Goal: Task Accomplishment & Management: Complete application form

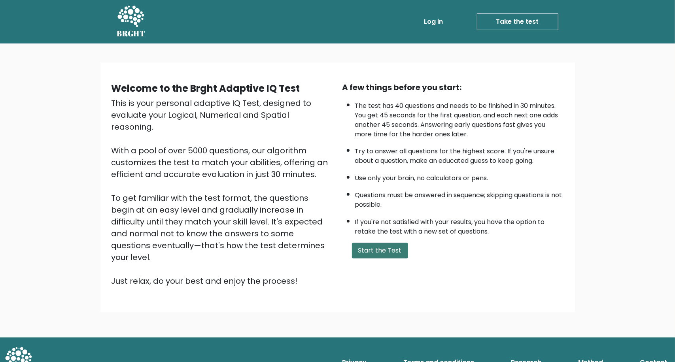
click at [384, 248] on button "Start the Test" at bounding box center [380, 251] width 56 height 16
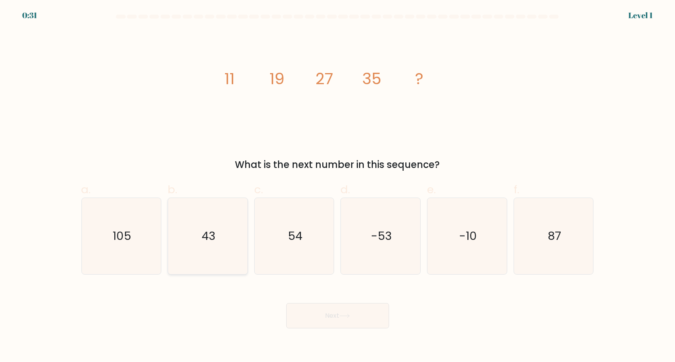
click at [222, 262] on icon "43" at bounding box center [208, 236] width 76 height 76
click at [338, 186] on input "b. 43" at bounding box center [338, 183] width 0 height 5
radio input "true"
click at [301, 318] on button "Next" at bounding box center [337, 315] width 103 height 25
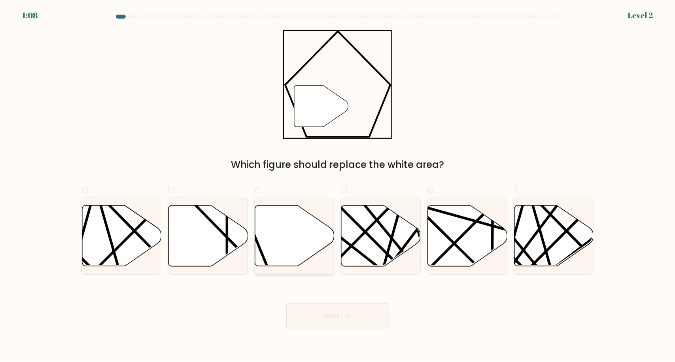
click at [286, 261] on icon at bounding box center [295, 236] width 80 height 61
click at [338, 186] on input "c." at bounding box center [338, 183] width 0 height 5
radio input "true"
click at [319, 311] on button "Next" at bounding box center [337, 315] width 103 height 25
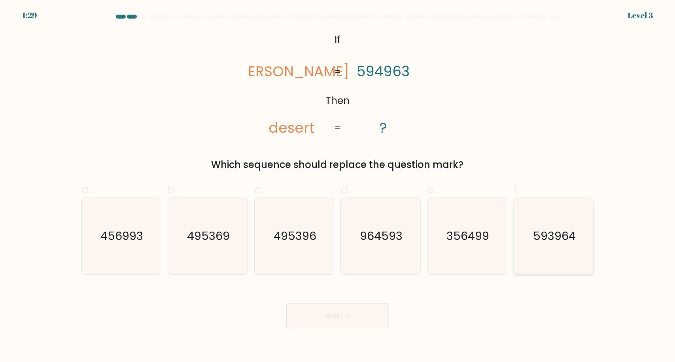
click at [537, 252] on icon "593964" at bounding box center [554, 236] width 76 height 76
click at [338, 186] on input "f. 593964" at bounding box center [338, 183] width 0 height 5
radio input "true"
click at [327, 319] on button "Next" at bounding box center [337, 315] width 103 height 25
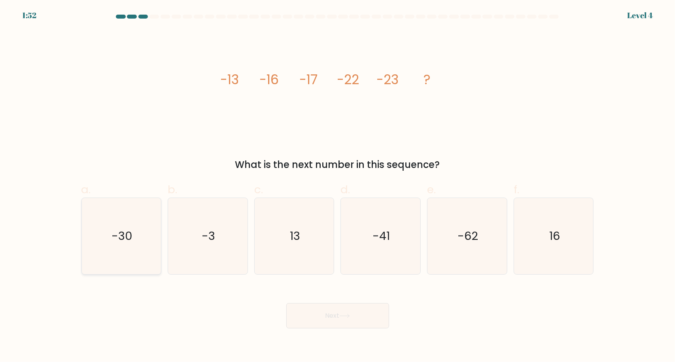
click at [102, 212] on icon "-30" at bounding box center [121, 236] width 76 height 76
click at [338, 186] on input "a. -30" at bounding box center [338, 183] width 0 height 5
radio input "true"
click at [328, 321] on button "Next" at bounding box center [337, 315] width 103 height 25
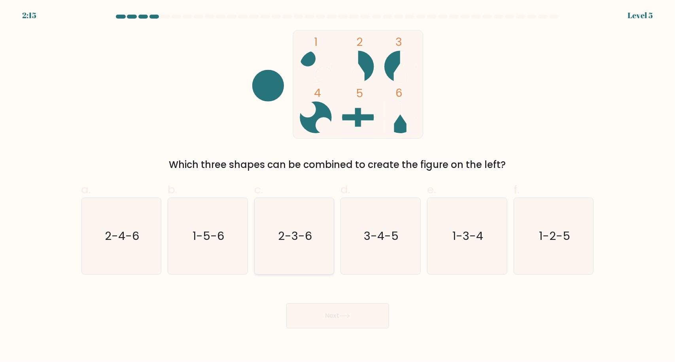
click at [293, 251] on icon "2-3-6" at bounding box center [294, 236] width 76 height 76
click at [338, 186] on input "c. 2-3-6" at bounding box center [338, 183] width 0 height 5
radio input "true"
click at [335, 316] on button "Next" at bounding box center [337, 315] width 103 height 25
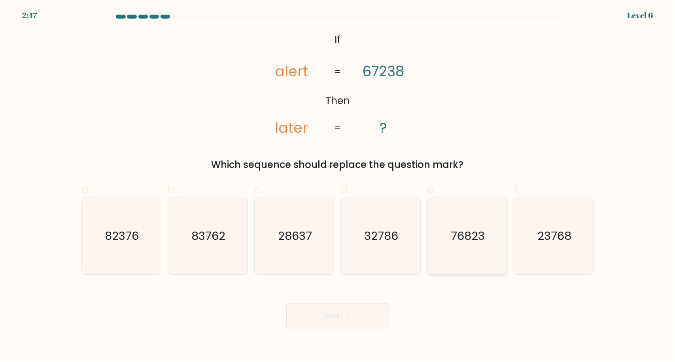
click at [477, 248] on icon "76823" at bounding box center [467, 236] width 76 height 76
click at [338, 186] on input "e. 76823" at bounding box center [338, 183] width 0 height 5
radio input "true"
click at [343, 320] on button "Next" at bounding box center [337, 315] width 103 height 25
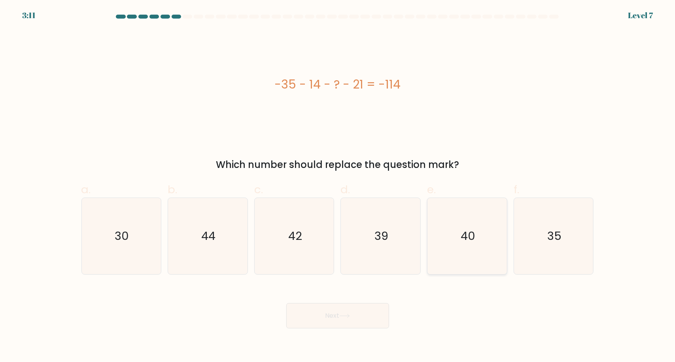
click at [467, 242] on text "40" at bounding box center [468, 236] width 15 height 16
click at [338, 186] on input "e. 40" at bounding box center [338, 183] width 0 height 5
radio input "true"
click at [345, 325] on button "Next" at bounding box center [337, 315] width 103 height 25
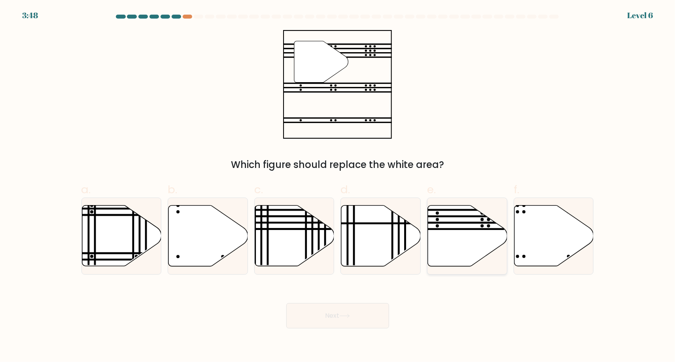
click at [456, 258] on icon at bounding box center [468, 236] width 80 height 61
click at [338, 186] on input "e." at bounding box center [338, 183] width 0 height 5
radio input "true"
click at [341, 322] on button "Next" at bounding box center [337, 315] width 103 height 25
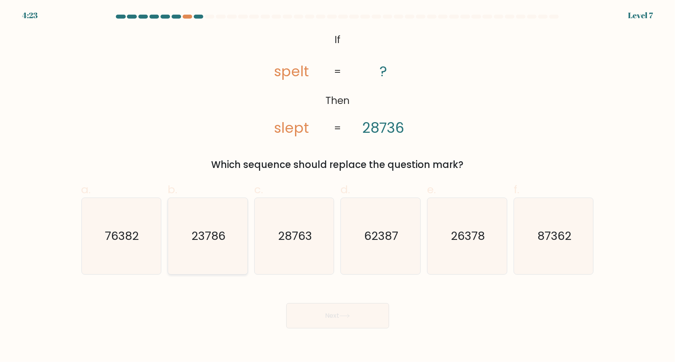
click at [239, 245] on icon "23786" at bounding box center [208, 236] width 76 height 76
click at [338, 186] on input "b. 23786" at bounding box center [338, 183] width 0 height 5
radio input "true"
click at [337, 311] on button "Next" at bounding box center [337, 315] width 103 height 25
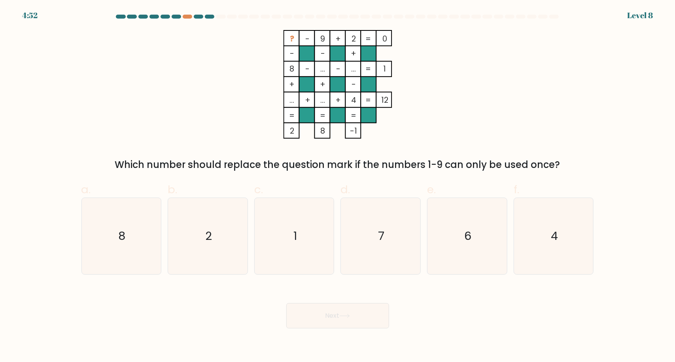
drag, startPoint x: 250, startPoint y: 308, endPoint x: 276, endPoint y: 323, distance: 29.9
click at [276, 323] on div "Next" at bounding box center [338, 306] width 522 height 44
click at [370, 239] on icon "7" at bounding box center [381, 236] width 76 height 76
click at [338, 186] on input "d. 7" at bounding box center [338, 183] width 0 height 5
radio input "true"
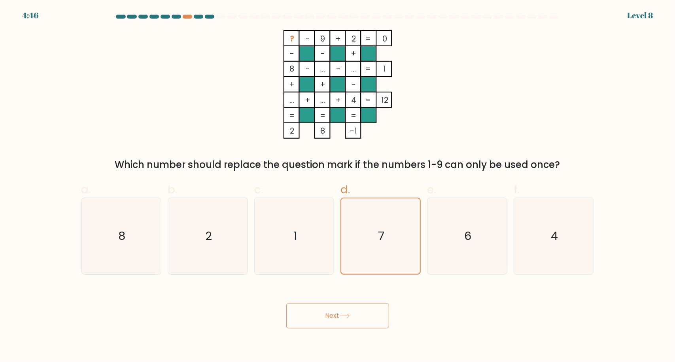
click at [352, 319] on button "Next" at bounding box center [337, 315] width 103 height 25
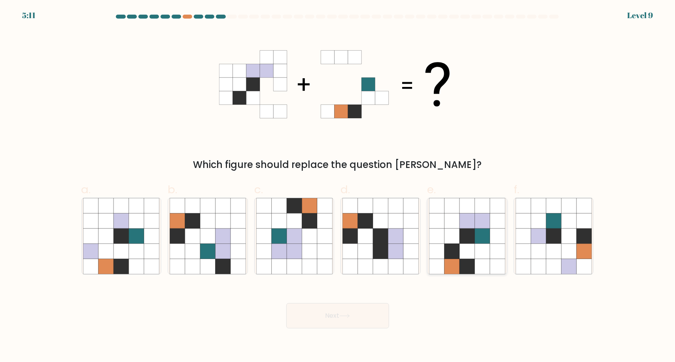
click at [455, 216] on icon at bounding box center [452, 221] width 15 height 15
click at [338, 186] on input "e." at bounding box center [338, 183] width 0 height 5
radio input "true"
click at [383, 307] on button "Next" at bounding box center [337, 315] width 103 height 25
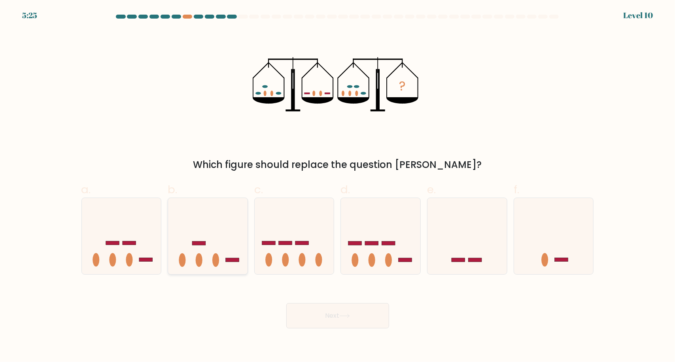
click at [228, 267] on icon at bounding box center [208, 236] width 80 height 66
click at [338, 186] on input "b." at bounding box center [338, 183] width 0 height 5
radio input "true"
click at [322, 320] on button "Next" at bounding box center [337, 315] width 103 height 25
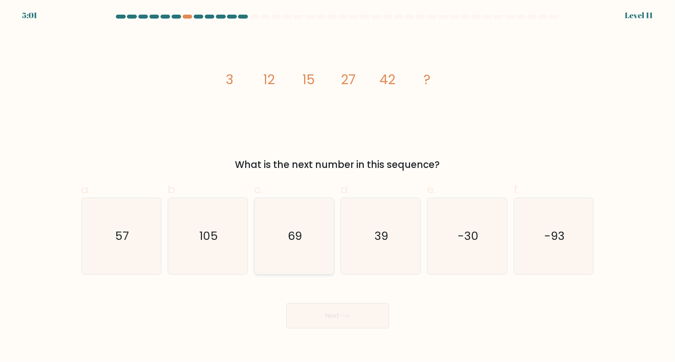
click at [315, 207] on icon "69" at bounding box center [294, 236] width 76 height 76
click at [338, 186] on input "c. 69" at bounding box center [338, 183] width 0 height 5
radio input "true"
click at [329, 314] on button "Next" at bounding box center [337, 315] width 103 height 25
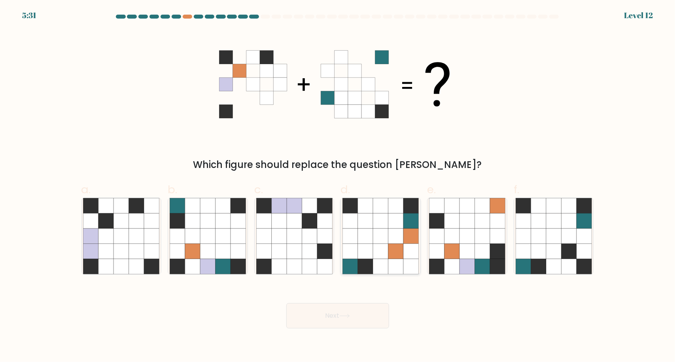
click at [390, 264] on icon at bounding box center [395, 266] width 15 height 15
click at [338, 186] on input "d." at bounding box center [338, 183] width 0 height 5
radio input "true"
click at [240, 260] on icon at bounding box center [238, 266] width 15 height 15
click at [338, 186] on input "b." at bounding box center [338, 183] width 0 height 5
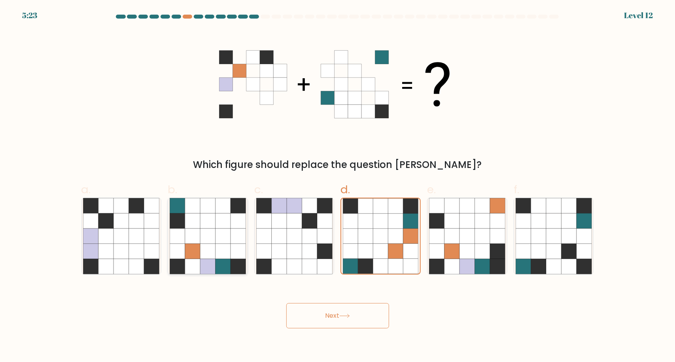
radio input "true"
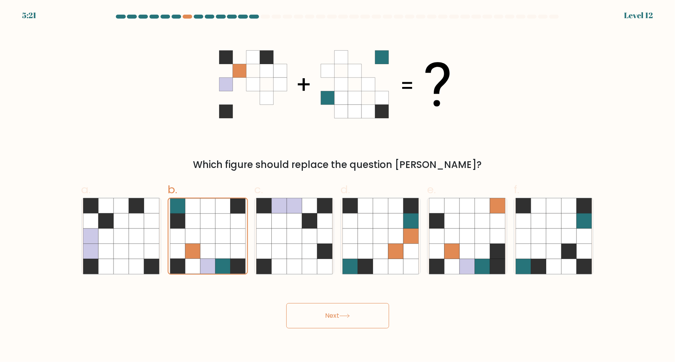
click at [303, 311] on button "Next" at bounding box center [337, 315] width 103 height 25
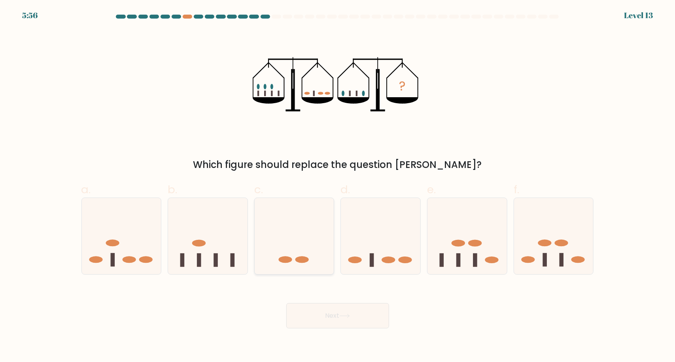
click at [302, 263] on ellipse at bounding box center [301, 260] width 13 height 7
click at [338, 186] on input "c." at bounding box center [338, 183] width 0 height 5
radio input "true"
click at [331, 311] on button "Next" at bounding box center [337, 315] width 103 height 25
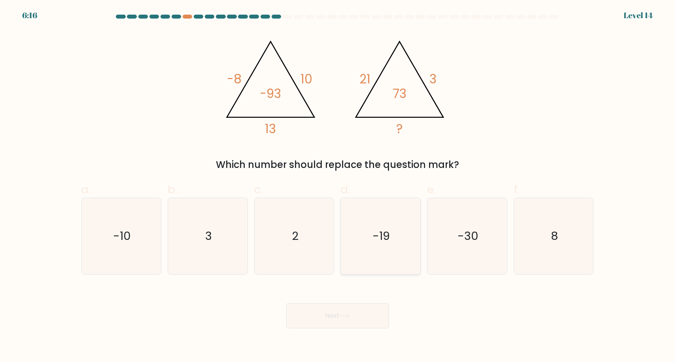
click at [367, 250] on icon "-19" at bounding box center [381, 236] width 76 height 76
click at [338, 186] on input "d. -19" at bounding box center [338, 183] width 0 height 5
radio input "true"
click at [343, 315] on icon at bounding box center [344, 316] width 11 height 4
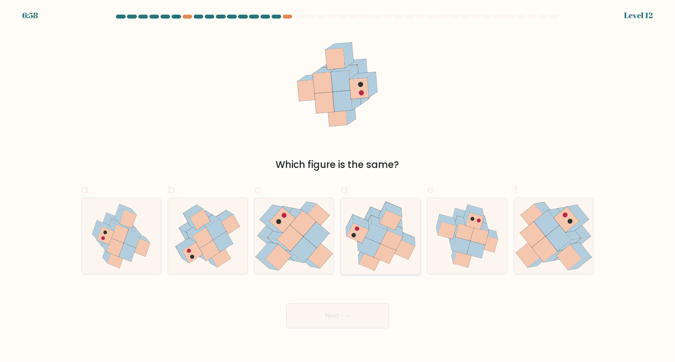
click at [362, 250] on icon at bounding box center [369, 247] width 22 height 20
click at [338, 186] on input "d." at bounding box center [338, 183] width 0 height 5
radio input "true"
click at [332, 309] on button "Next" at bounding box center [337, 315] width 103 height 25
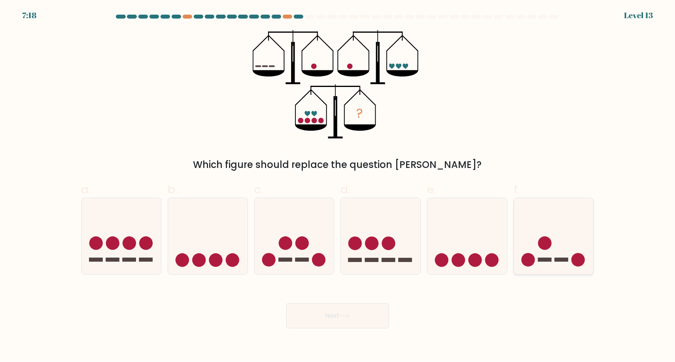
click at [541, 246] on circle at bounding box center [544, 243] width 13 height 13
click at [338, 186] on input "f." at bounding box center [338, 183] width 0 height 5
radio input "true"
click at [381, 316] on button "Next" at bounding box center [337, 315] width 103 height 25
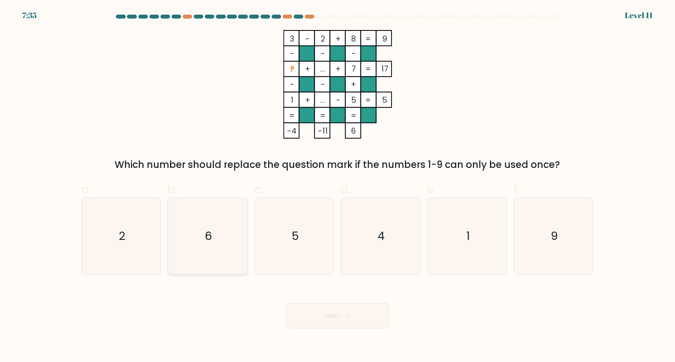
click at [228, 253] on icon "6" at bounding box center [208, 236] width 76 height 76
click at [338, 186] on input "b. 6" at bounding box center [338, 183] width 0 height 5
radio input "true"
click at [344, 308] on button "Next" at bounding box center [337, 315] width 103 height 25
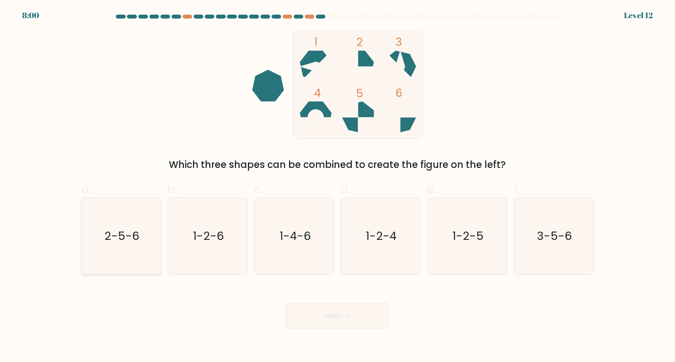
click at [131, 256] on icon "2-5-6" at bounding box center [121, 236] width 76 height 76
click at [338, 186] on input "a. 2-5-6" at bounding box center [338, 183] width 0 height 5
radio input "true"
click at [302, 322] on button "Next" at bounding box center [337, 315] width 103 height 25
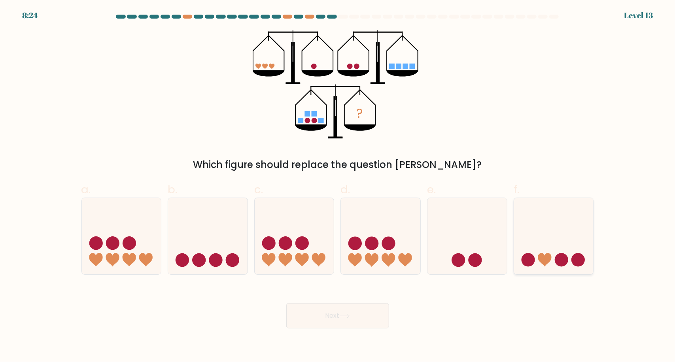
click at [531, 257] on circle at bounding box center [528, 260] width 13 height 13
click at [338, 186] on input "f." at bounding box center [338, 183] width 0 height 5
radio input "true"
click at [320, 313] on button "Next" at bounding box center [337, 315] width 103 height 25
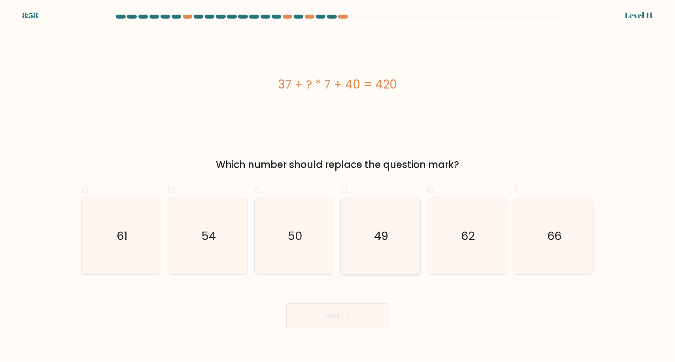
click at [366, 246] on icon "49" at bounding box center [381, 236] width 76 height 76
click at [338, 186] on input "d. 49" at bounding box center [338, 183] width 0 height 5
radio input "true"
click at [324, 325] on button "Next" at bounding box center [337, 315] width 103 height 25
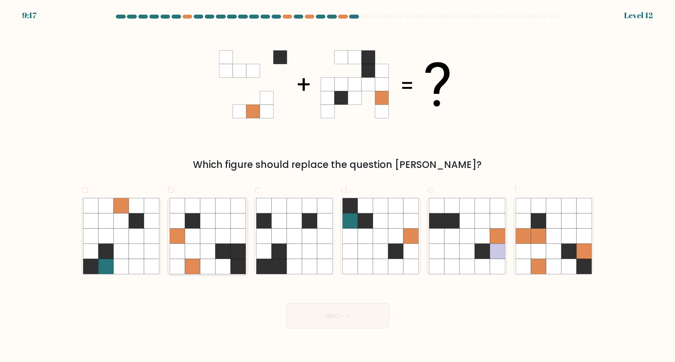
click at [200, 267] on icon at bounding box center [192, 266] width 15 height 15
click at [338, 186] on input "b." at bounding box center [338, 183] width 0 height 5
radio input "true"
click at [327, 310] on button "Next" at bounding box center [337, 315] width 103 height 25
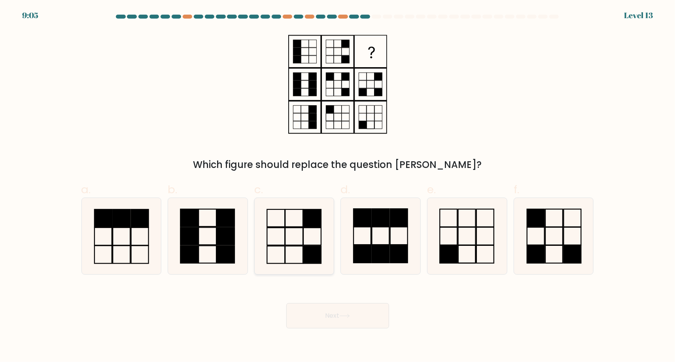
click at [289, 236] on icon at bounding box center [294, 236] width 76 height 76
click at [338, 186] on input "c." at bounding box center [338, 183] width 0 height 5
radio input "true"
click at [305, 318] on button "Next" at bounding box center [337, 315] width 103 height 25
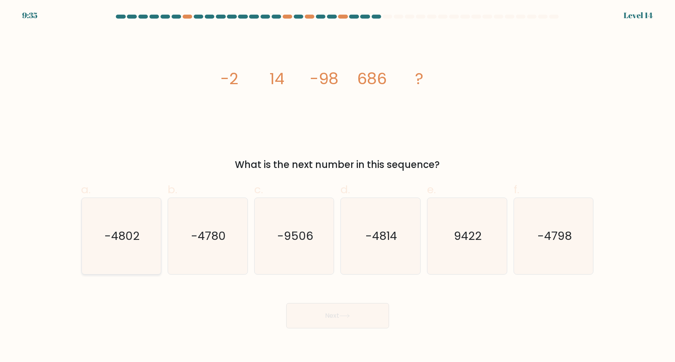
click at [149, 250] on icon "-4802" at bounding box center [121, 236] width 76 height 76
click at [338, 186] on input "a. -4802" at bounding box center [338, 183] width 0 height 5
radio input "true"
click at [354, 316] on button "Next" at bounding box center [337, 315] width 103 height 25
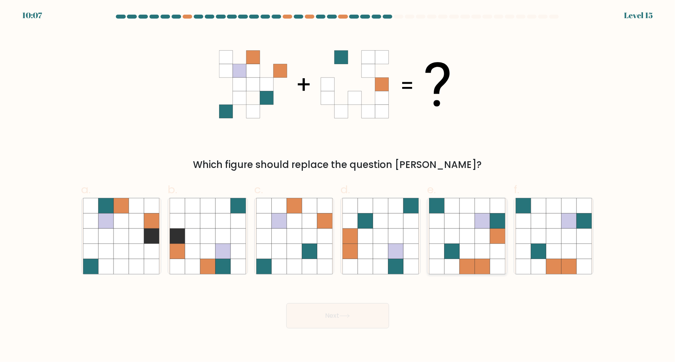
click at [447, 247] on icon at bounding box center [452, 251] width 15 height 15
click at [338, 186] on input "e." at bounding box center [338, 183] width 0 height 5
radio input "true"
click at [307, 315] on button "Next" at bounding box center [337, 315] width 103 height 25
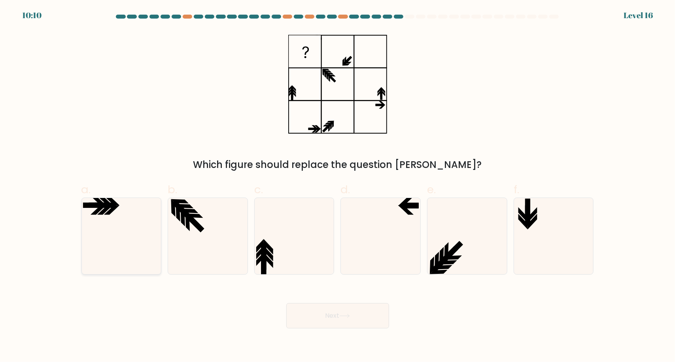
click at [111, 230] on icon at bounding box center [121, 236] width 76 height 76
click at [338, 186] on input "a." at bounding box center [338, 183] width 0 height 5
radio input "true"
click at [318, 316] on button "Next" at bounding box center [337, 315] width 103 height 25
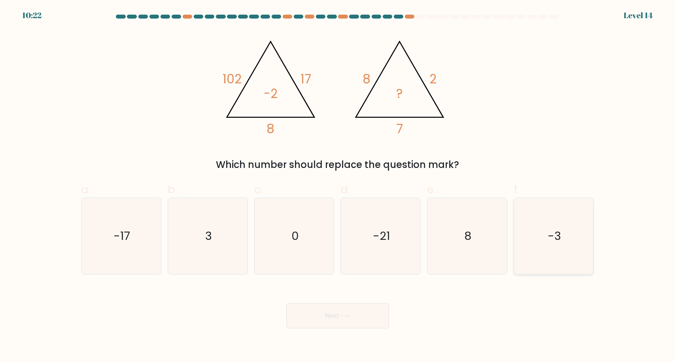
click at [574, 252] on icon "-3" at bounding box center [554, 236] width 76 height 76
click at [338, 186] on input "f. -3" at bounding box center [338, 183] width 0 height 5
radio input "true"
click at [370, 319] on button "Next" at bounding box center [337, 315] width 103 height 25
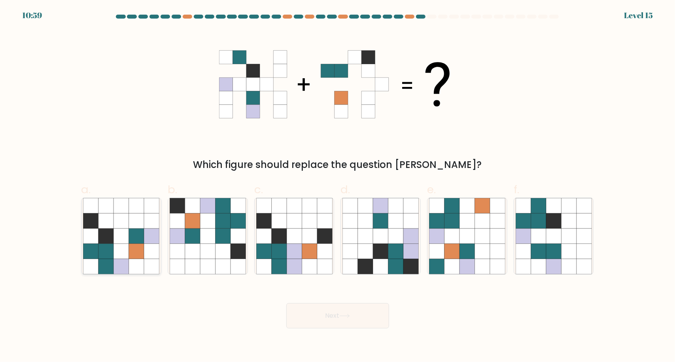
click at [116, 261] on icon at bounding box center [121, 266] width 15 height 15
click at [338, 186] on input "a." at bounding box center [338, 183] width 0 height 5
radio input "true"
click at [324, 322] on button "Next" at bounding box center [337, 315] width 103 height 25
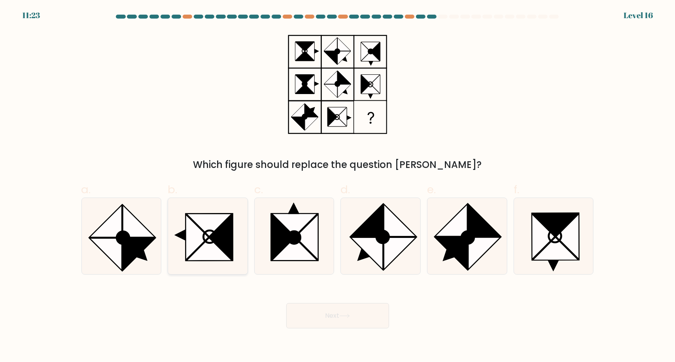
click at [217, 255] on icon at bounding box center [209, 249] width 46 height 23
click at [338, 186] on input "b." at bounding box center [338, 183] width 0 height 5
radio input "true"
click at [310, 318] on button "Next" at bounding box center [337, 315] width 103 height 25
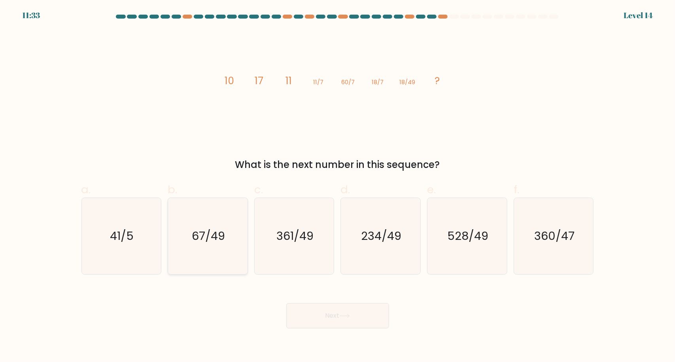
click at [230, 267] on icon "67/49" at bounding box center [208, 236] width 76 height 76
click at [338, 186] on input "b. 67/49" at bounding box center [338, 183] width 0 height 5
radio input "true"
click at [323, 312] on button "Next" at bounding box center [337, 315] width 103 height 25
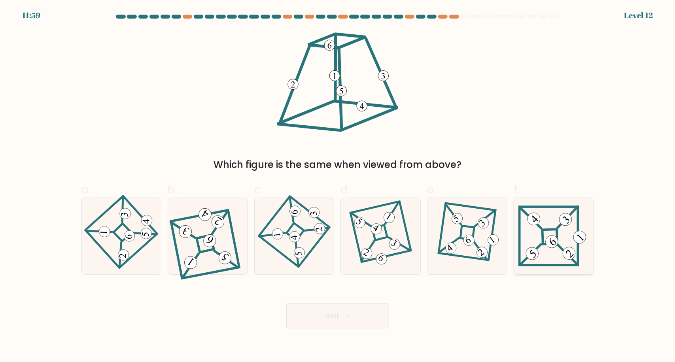
click at [523, 227] on icon at bounding box center [554, 236] width 71 height 61
click at [338, 186] on input "f." at bounding box center [338, 183] width 0 height 5
radio input "true"
click at [377, 306] on button "Next" at bounding box center [337, 315] width 103 height 25
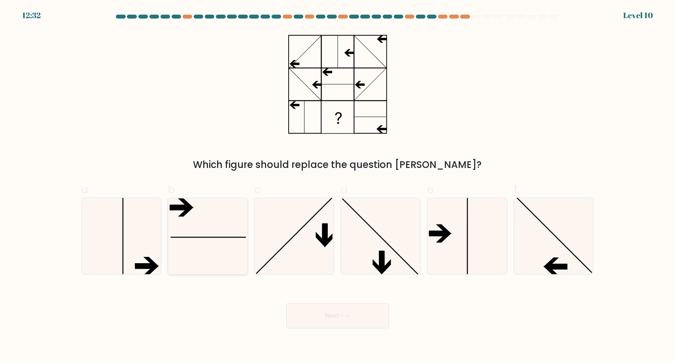
click at [235, 256] on icon at bounding box center [208, 236] width 76 height 76
click at [338, 186] on input "b." at bounding box center [338, 183] width 0 height 5
radio input "true"
click at [308, 316] on button "Next" at bounding box center [337, 315] width 103 height 25
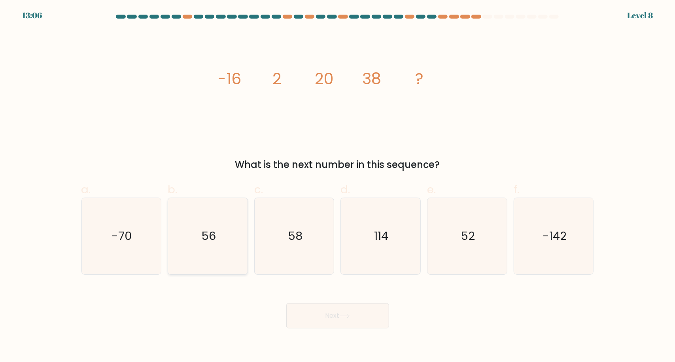
click at [238, 258] on icon "56" at bounding box center [208, 236] width 76 height 76
click at [338, 186] on input "b. 56" at bounding box center [338, 183] width 0 height 5
radio input "true"
click at [333, 315] on button "Next" at bounding box center [337, 315] width 103 height 25
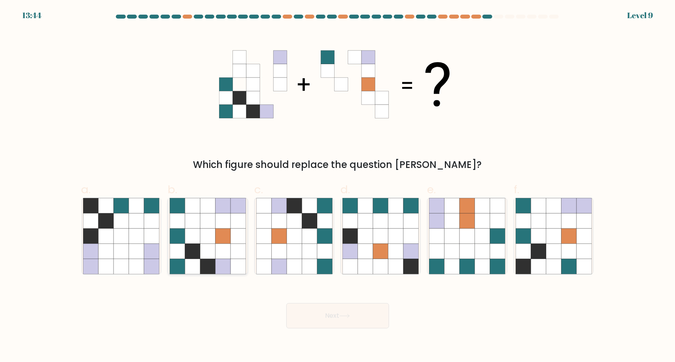
click at [225, 265] on icon at bounding box center [223, 266] width 15 height 15
click at [338, 186] on input "b." at bounding box center [338, 183] width 0 height 5
radio input "true"
click at [367, 303] on div "Next" at bounding box center [338, 306] width 522 height 44
click at [368, 314] on button "Next" at bounding box center [337, 315] width 103 height 25
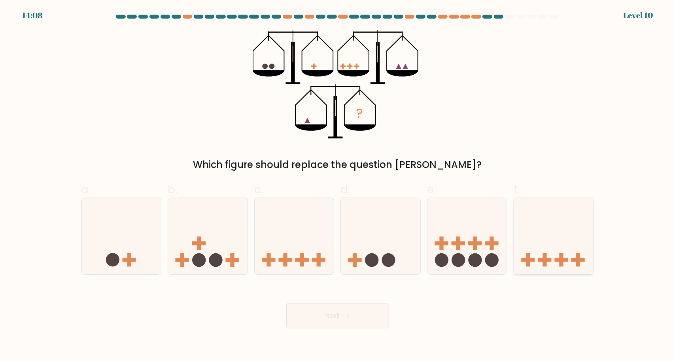
click at [549, 260] on rect at bounding box center [544, 260] width 13 height 4
click at [338, 186] on input "f." at bounding box center [338, 183] width 0 height 5
radio input "true"
click at [332, 318] on button "Next" at bounding box center [337, 315] width 103 height 25
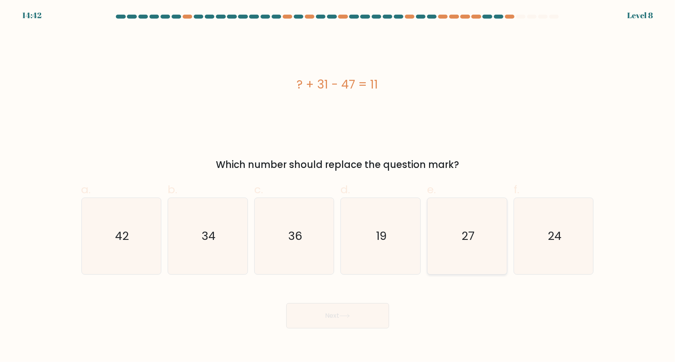
click at [433, 253] on icon "27" at bounding box center [467, 236] width 76 height 76
click at [338, 186] on input "e. 27" at bounding box center [338, 183] width 0 height 5
radio input "true"
click at [339, 319] on button "Next" at bounding box center [337, 315] width 103 height 25
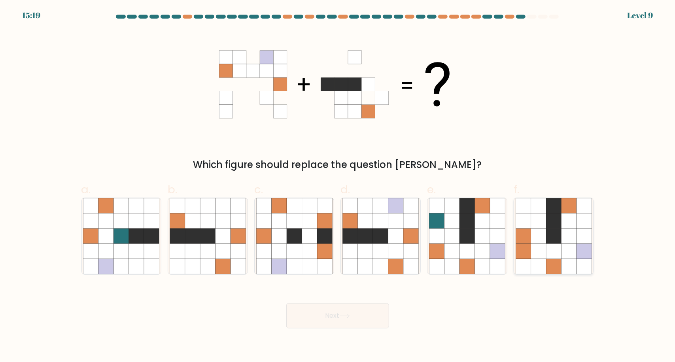
click at [541, 236] on icon at bounding box center [538, 236] width 15 height 15
click at [338, 186] on input "f." at bounding box center [338, 183] width 0 height 5
radio input "true"
click at [358, 262] on icon at bounding box center [365, 266] width 15 height 15
click at [338, 186] on input "d." at bounding box center [338, 183] width 0 height 5
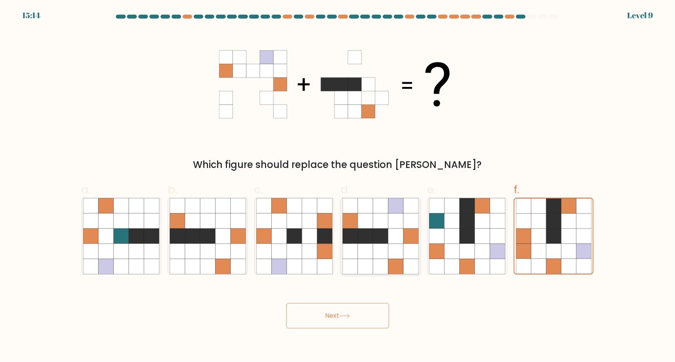
radio input "true"
click at [342, 321] on button "Next" at bounding box center [337, 315] width 103 height 25
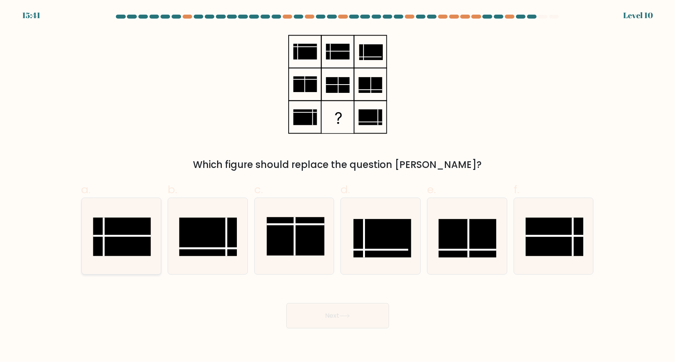
click at [141, 239] on rect at bounding box center [122, 237] width 58 height 38
click at [338, 186] on input "a." at bounding box center [338, 183] width 0 height 5
radio input "true"
click at [552, 233] on rect at bounding box center [555, 237] width 58 height 38
click at [338, 186] on input "f." at bounding box center [338, 183] width 0 height 5
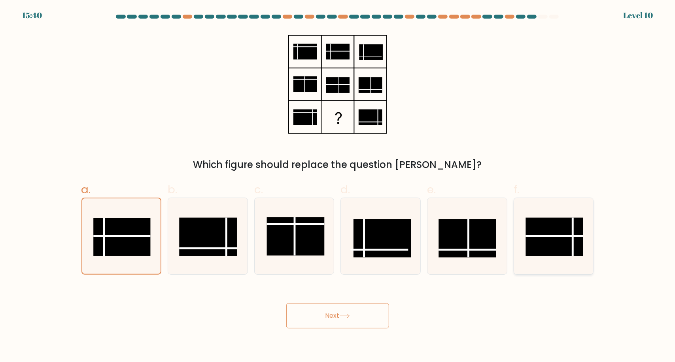
radio input "true"
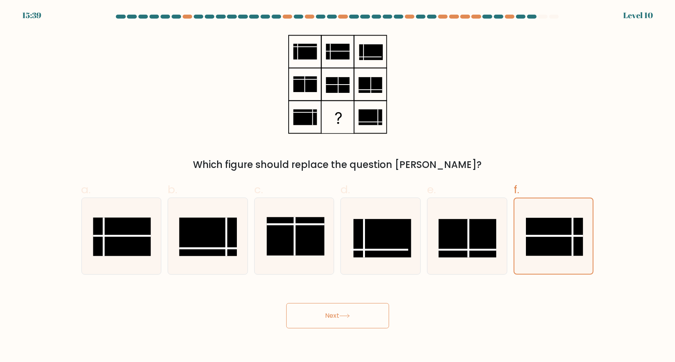
click at [345, 318] on icon at bounding box center [344, 316] width 11 height 4
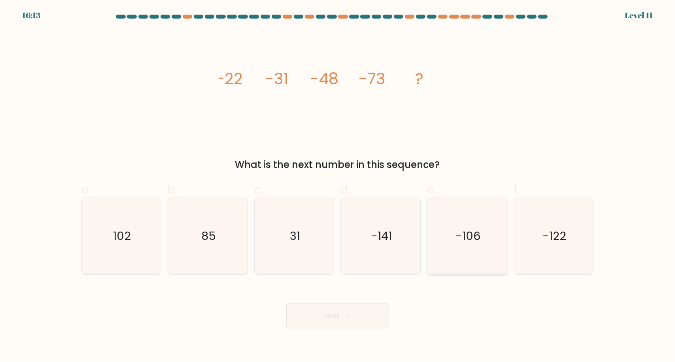
click at [485, 242] on icon "-106" at bounding box center [467, 236] width 76 height 76
click at [338, 186] on input "e. -106" at bounding box center [338, 183] width 0 height 5
radio input "true"
click at [369, 309] on button "Next" at bounding box center [337, 315] width 103 height 25
click at [360, 326] on button "Next" at bounding box center [337, 315] width 103 height 25
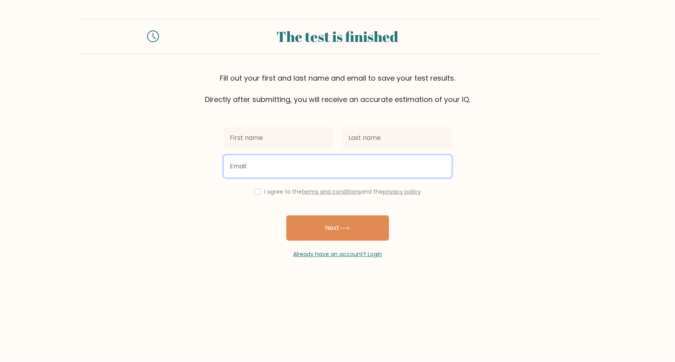
click at [290, 166] on input "email" at bounding box center [338, 166] width 228 height 22
type input "apwnfpoafpo"
type input "fakeemail@gmail.com"
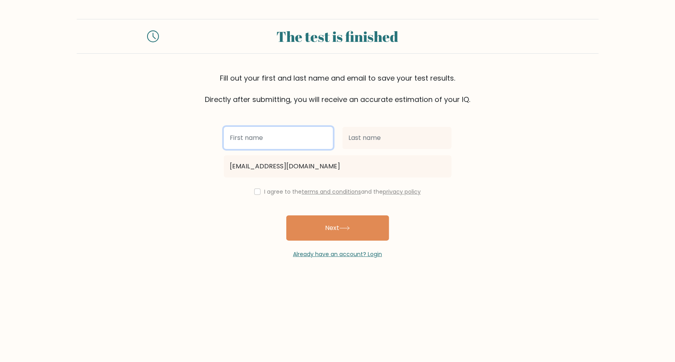
click at [286, 133] on input "text" at bounding box center [278, 138] width 109 height 22
type input "A"
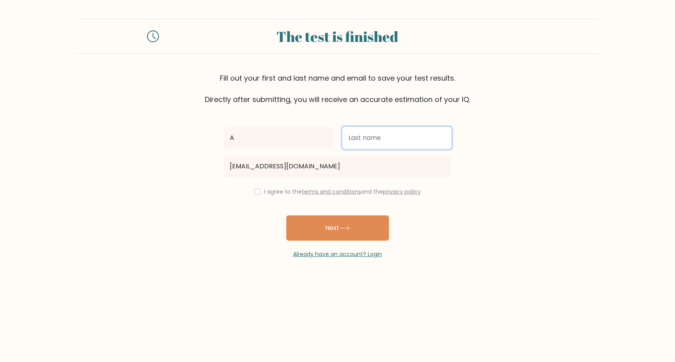
click at [387, 137] on input "text" at bounding box center [397, 138] width 109 height 22
type input "A"
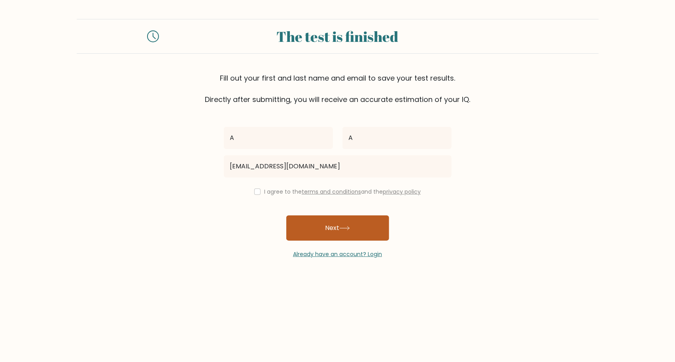
click at [342, 225] on button "Next" at bounding box center [337, 228] width 103 height 25
click at [256, 190] on input "checkbox" at bounding box center [257, 192] width 6 height 6
checkbox input "true"
click at [297, 231] on button "Next" at bounding box center [337, 228] width 103 height 25
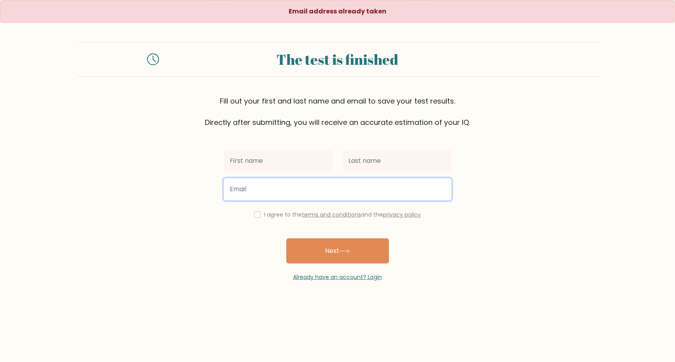
click at [261, 193] on input "email" at bounding box center [338, 189] width 228 height 22
type input "fakeemailloooll@gmail.com"
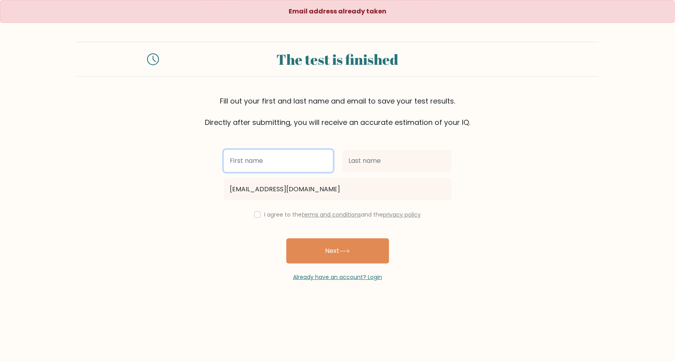
click at [252, 165] on input "text" at bounding box center [278, 161] width 109 height 22
type input "Alpha"
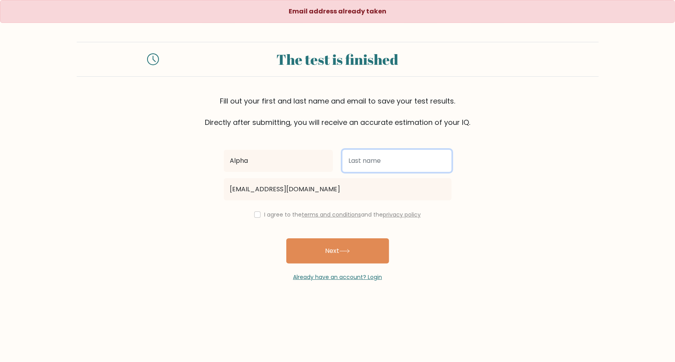
click at [371, 154] on input "text" at bounding box center [397, 161] width 109 height 22
type input "Mai"
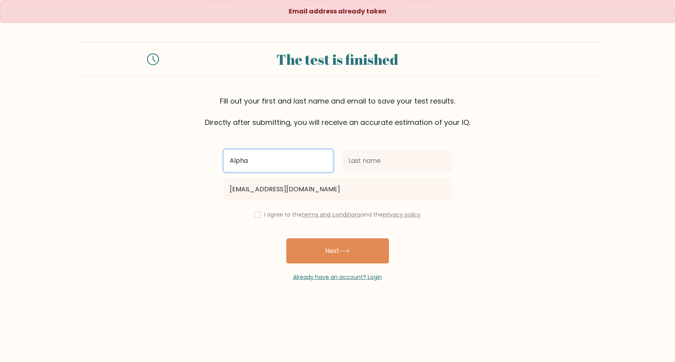
click at [282, 154] on input "Alpha" at bounding box center [278, 161] width 109 height 22
type input "a"
type input "A"
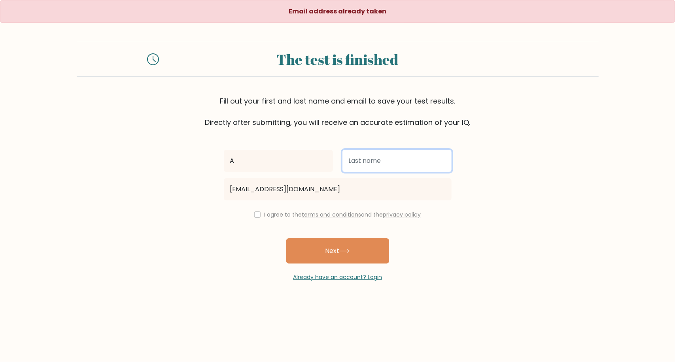
click at [373, 160] on input "text" at bounding box center [397, 161] width 109 height 22
type input "A"
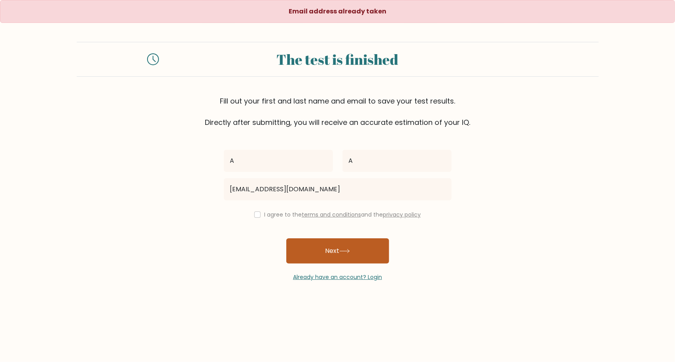
click at [331, 252] on button "Next" at bounding box center [337, 251] width 103 height 25
click at [258, 215] on input "checkbox" at bounding box center [257, 215] width 6 height 6
checkbox input "true"
click at [300, 252] on button "Next" at bounding box center [337, 251] width 103 height 25
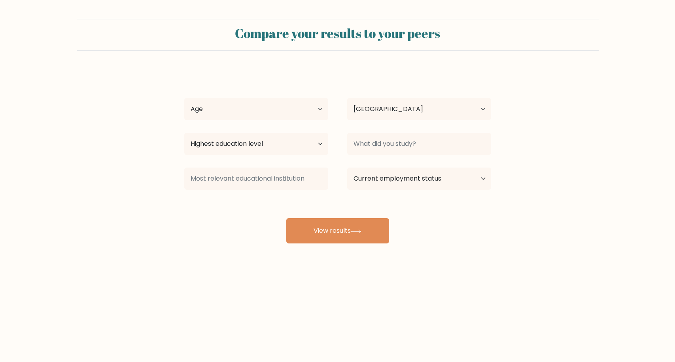
select select "US"
click at [259, 116] on select "Age Under 18 years old 18-24 years old 25-34 years old 35-44 years old 45-54 ye…" at bounding box center [256, 109] width 144 height 22
select select "18_24"
click at [184, 98] on select "Age Under 18 years old 18-24 years old 25-34 years old 35-44 years old 45-54 ye…" at bounding box center [256, 109] width 144 height 22
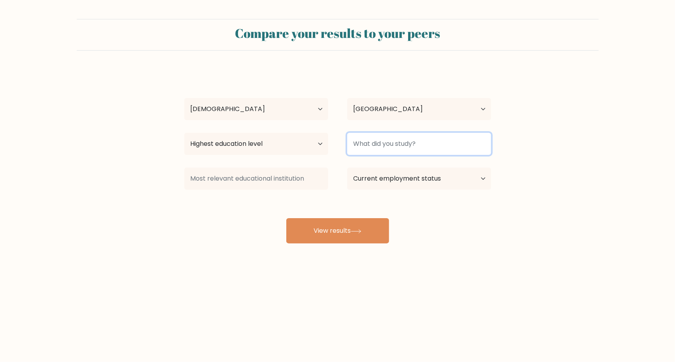
click at [362, 139] on input at bounding box center [419, 144] width 144 height 22
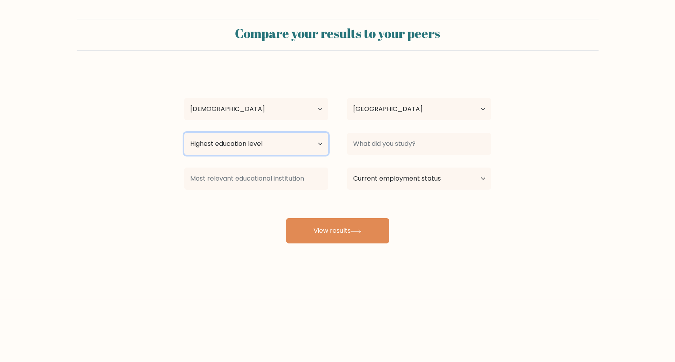
click at [303, 144] on select "Highest education level No schooling Primary Lower Secondary Upper Secondary Oc…" at bounding box center [256, 144] width 144 height 22
click at [252, 145] on select "Highest education level No schooling Primary Lower Secondary Upper Secondary Oc…" at bounding box center [256, 144] width 144 height 22
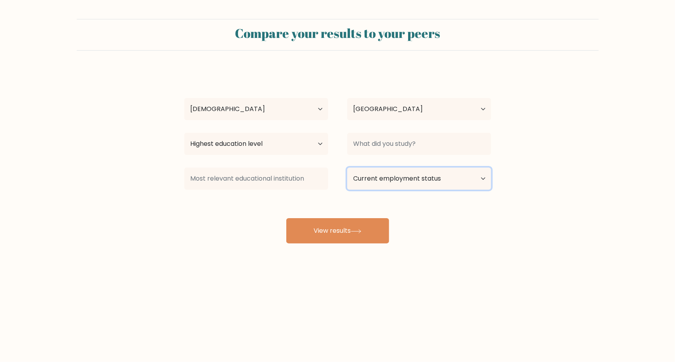
click at [369, 182] on select "Current employment status Employed Student Retired Other / prefer not to answer" at bounding box center [419, 179] width 144 height 22
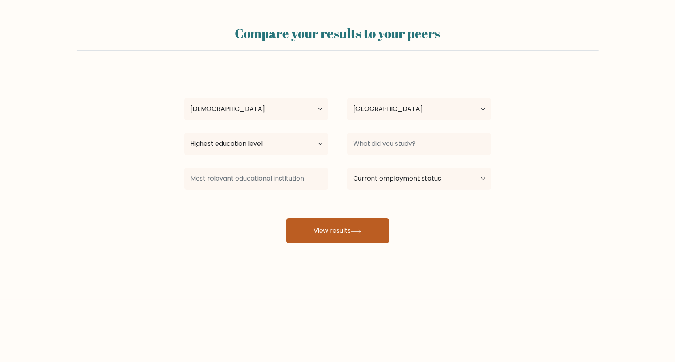
click at [303, 223] on button "View results" at bounding box center [337, 230] width 103 height 25
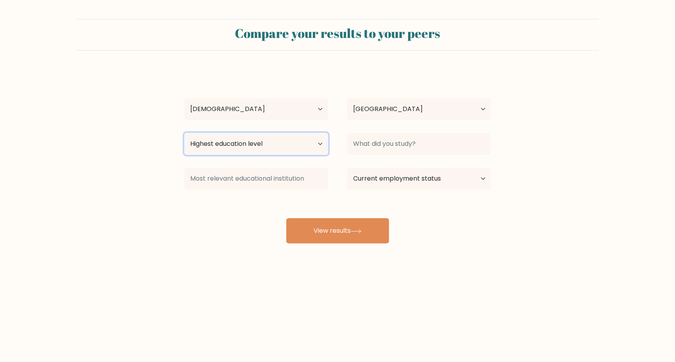
click at [267, 151] on select "Highest education level No schooling Primary Lower Secondary Upper Secondary Oc…" at bounding box center [256, 144] width 144 height 22
select select "upper_secondary"
click at [184, 133] on select "Highest education level No schooling Primary Lower Secondary Upper Secondary Oc…" at bounding box center [256, 144] width 144 height 22
click at [257, 146] on select "Highest education level No schooling Primary Lower Secondary Upper Secondary Oc…" at bounding box center [256, 144] width 144 height 22
click at [237, 152] on select "Highest education level No schooling Primary Lower Secondary Upper Secondary Oc…" at bounding box center [256, 144] width 144 height 22
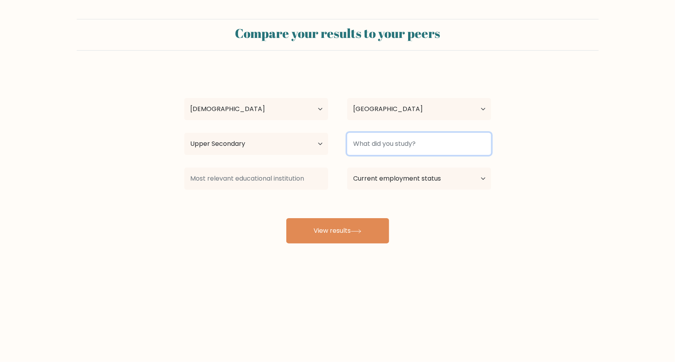
click at [374, 136] on input at bounding box center [419, 144] width 144 height 22
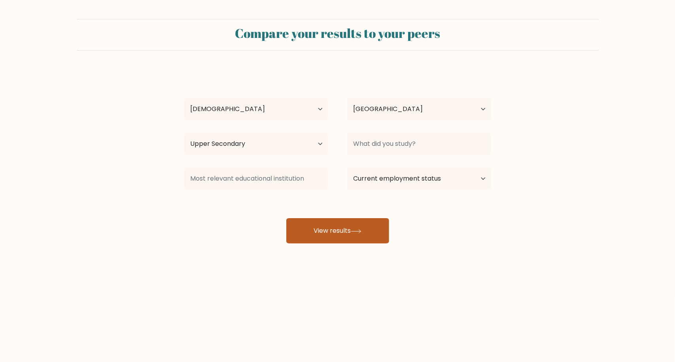
click at [314, 235] on button "View results" at bounding box center [337, 230] width 103 height 25
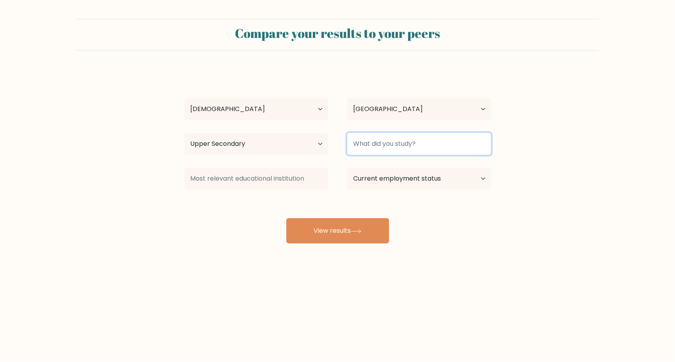
click at [362, 148] on input at bounding box center [419, 144] width 144 height 22
type input "Not"
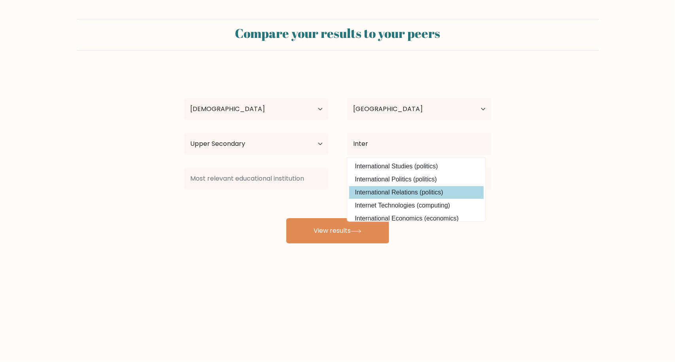
click at [383, 193] on div "A A Age Under 18 years old 18-24 years old 25-34 years old 35-44 years old 45-5…" at bounding box center [338, 157] width 316 height 174
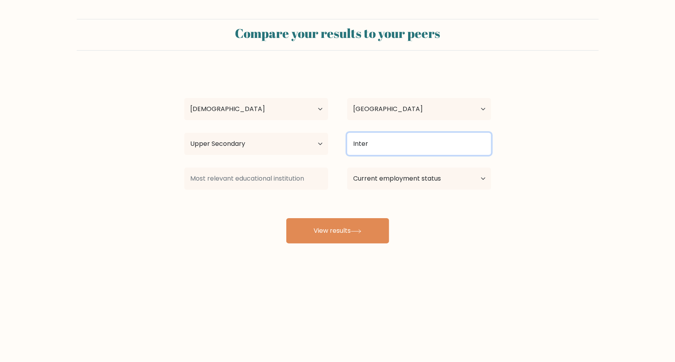
click at [375, 148] on input "Inter" at bounding box center [419, 144] width 144 height 22
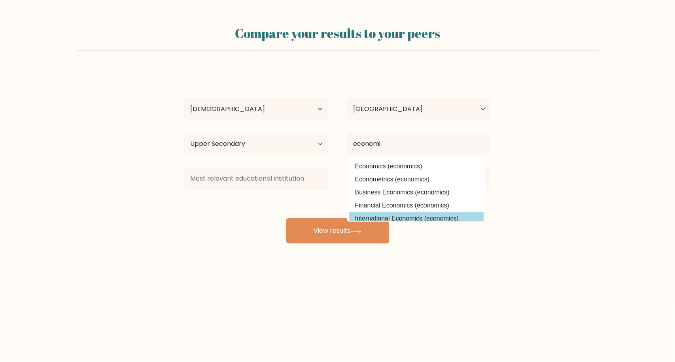
click at [393, 216] on div "A A Age Under 18 years old 18-24 years old 25-34 years old 35-44 years old 45-5…" at bounding box center [338, 157] width 316 height 174
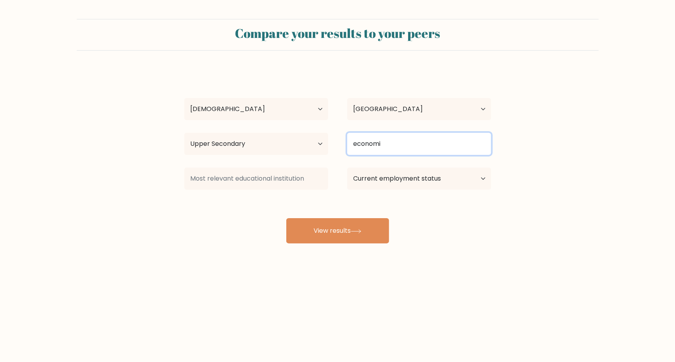
click at [390, 151] on input "economi" at bounding box center [419, 144] width 144 height 22
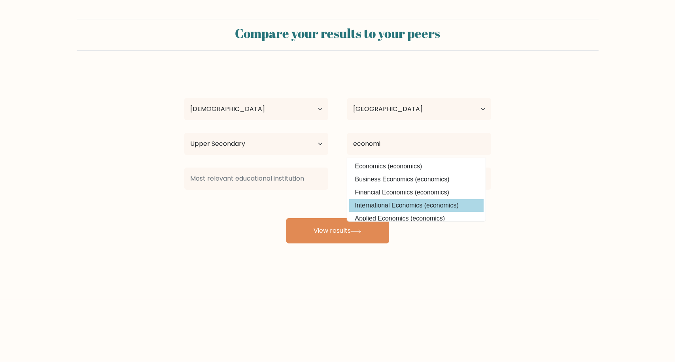
click at [383, 206] on div "A A Age Under 18 years old 18-24 years old 25-34 years old 35-44 years old 45-5…" at bounding box center [338, 157] width 316 height 174
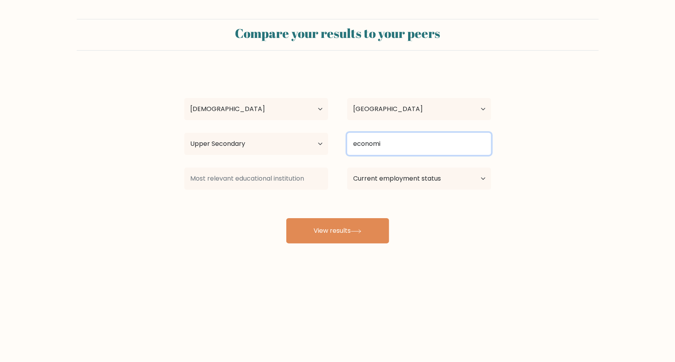
click at [385, 141] on input "economi" at bounding box center [419, 144] width 144 height 22
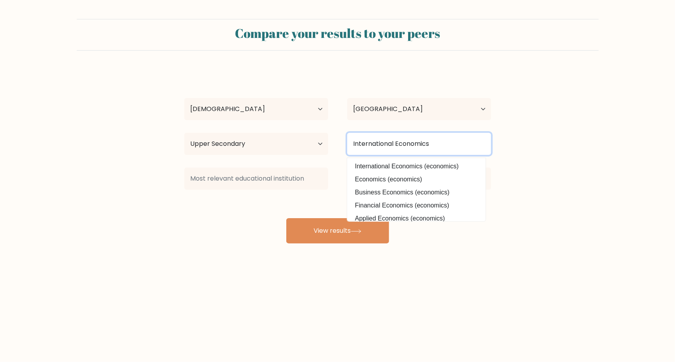
type input "International Economics"
click at [286, 218] on button "View results" at bounding box center [337, 230] width 103 height 25
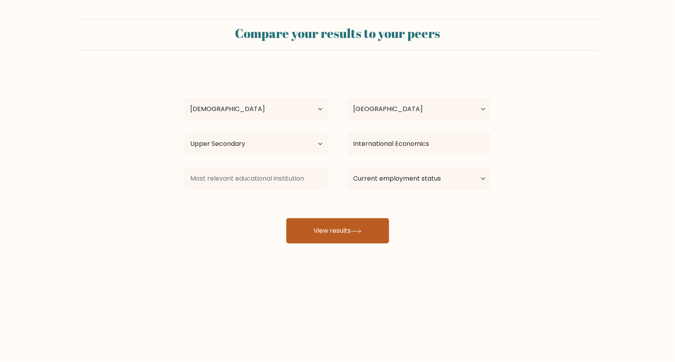
click at [319, 235] on button "View results" at bounding box center [337, 230] width 103 height 25
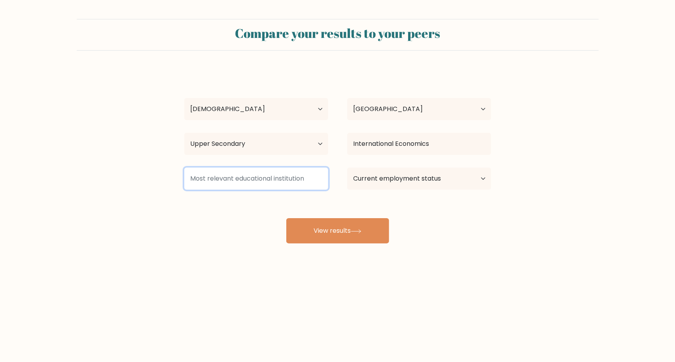
click at [272, 187] on input at bounding box center [256, 179] width 144 height 22
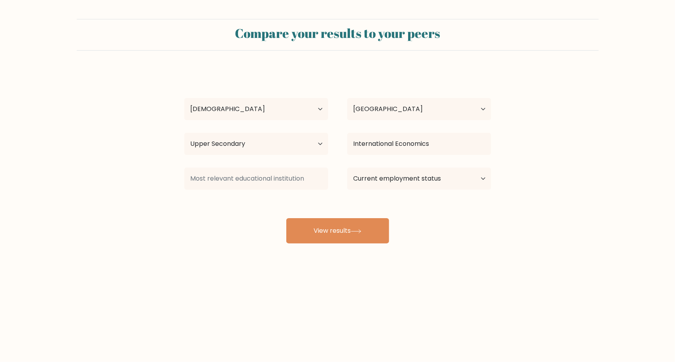
click at [289, 164] on div "A A Age Under 18 years old 18-24 years old 25-34 years old 35-44 years old 45-5…" at bounding box center [338, 157] width 316 height 174
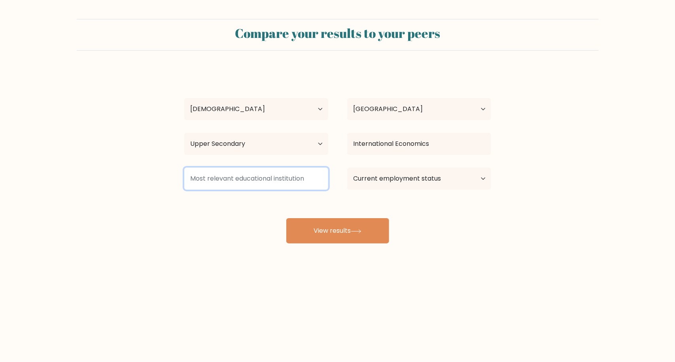
click at [292, 177] on input at bounding box center [256, 179] width 144 height 22
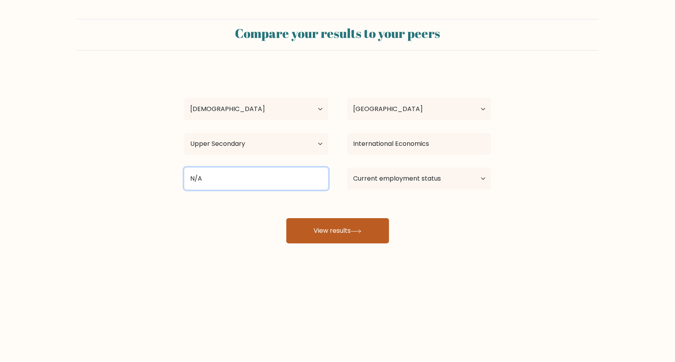
type input "N/A"
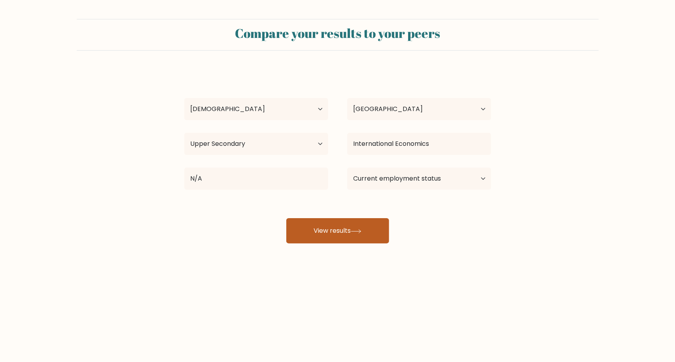
click at [368, 240] on button "View results" at bounding box center [337, 230] width 103 height 25
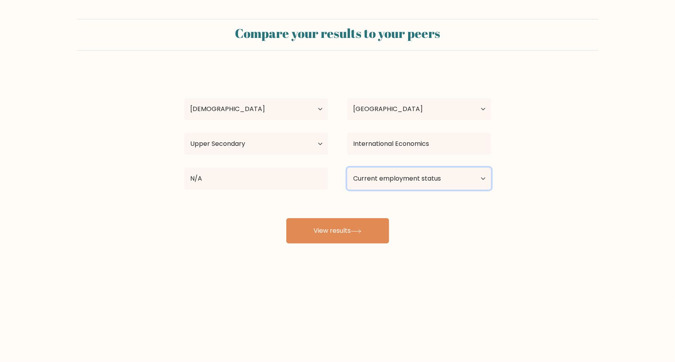
click at [371, 179] on select "Current employment status Employed Student Retired Other / prefer not to answer" at bounding box center [419, 179] width 144 height 22
click at [363, 181] on select "Current employment status Employed Student Retired Other / prefer not to answer" at bounding box center [419, 179] width 144 height 22
select select "other"
click at [347, 168] on select "Current employment status Employed Student Retired Other / prefer not to answer" at bounding box center [419, 179] width 144 height 22
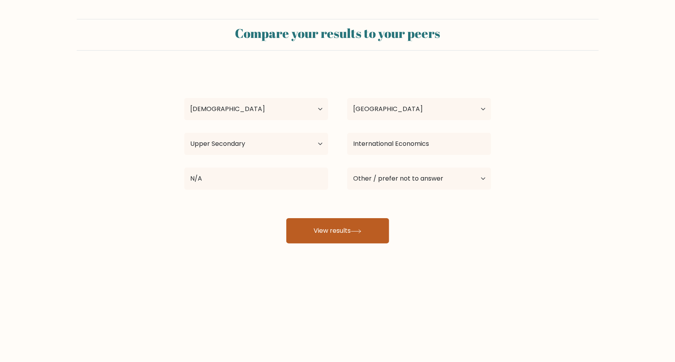
click at [362, 232] on icon at bounding box center [356, 231] width 11 height 4
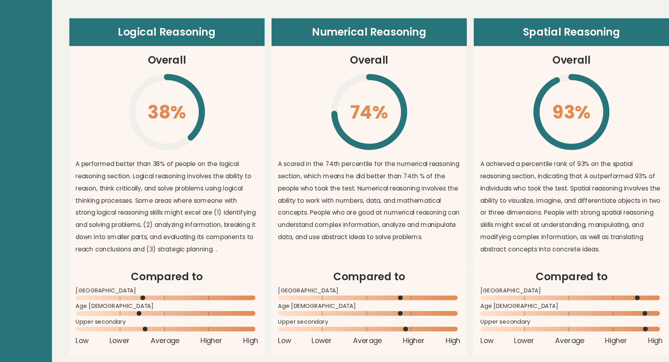
scroll to position [557, 0]
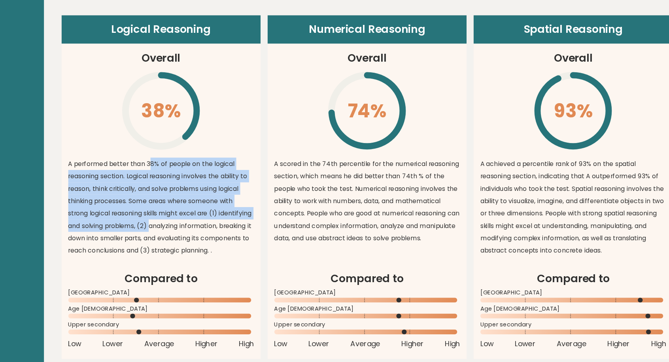
drag, startPoint x: 186, startPoint y: 158, endPoint x: 174, endPoint y: 216, distance: 58.9
click at [174, 216] on article "Logical Reasoning Overall 38% \ A performed better than 38% of people on the lo…" at bounding box center [196, 146] width 178 height 229
click at [174, 216] on p "A performed better than 38% of people on the logical reasoning section. Logical…" at bounding box center [196, 203] width 166 height 89
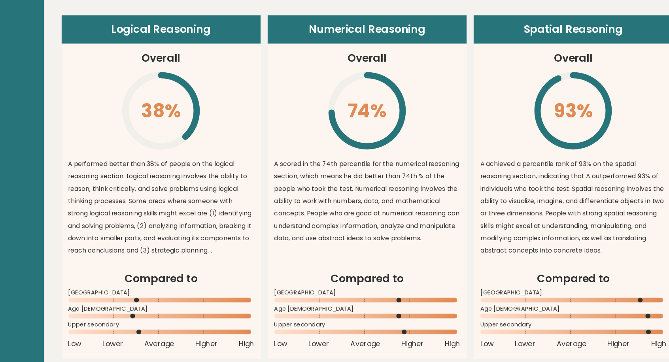
click at [179, 216] on p "A performed better than 38% of people on the logical reasoning section. Logical…" at bounding box center [196, 203] width 166 height 89
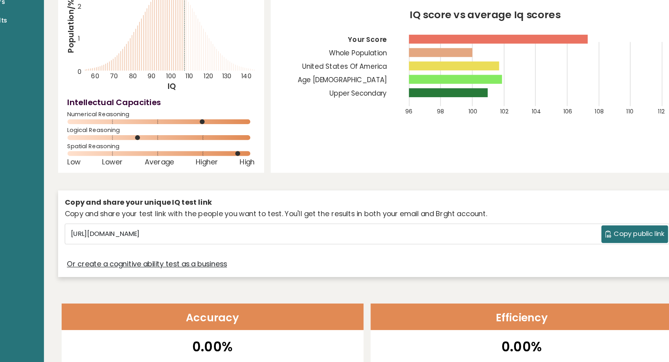
scroll to position [0, 0]
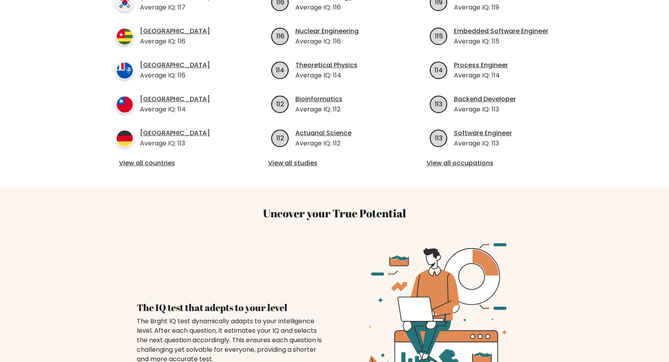
scroll to position [338, 0]
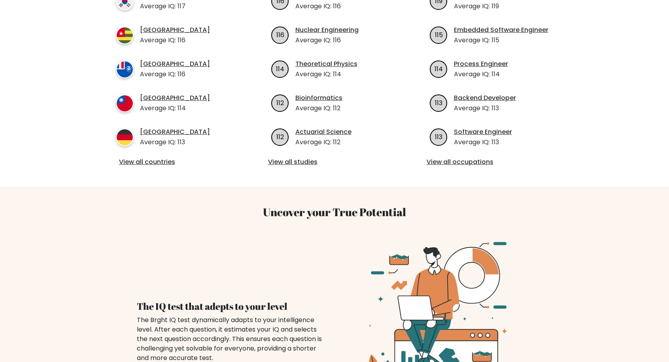
click at [446, 145] on div "Average IQ per occupation 119 Data Scientist Average IQ: 119 115 Embedded Softw…" at bounding box center [493, 68] width 159 height 199
click at [443, 157] on link "View all occupations" at bounding box center [493, 161] width 133 height 9
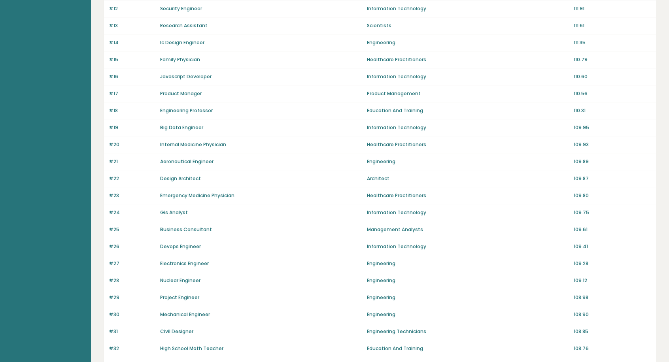
scroll to position [288, 0]
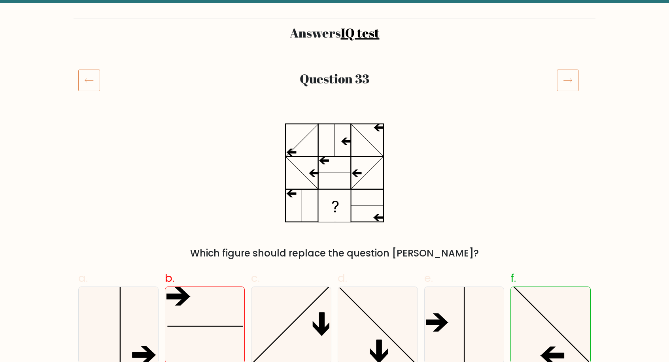
scroll to position [45, 0]
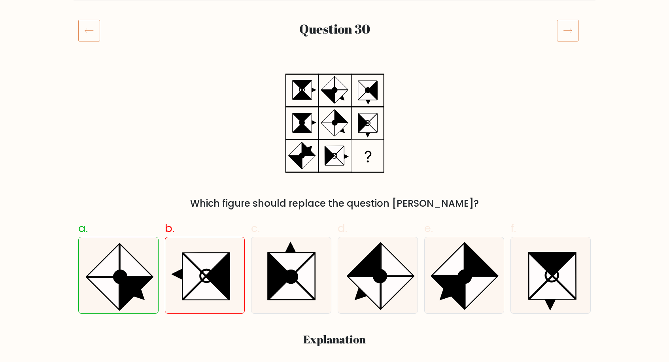
scroll to position [91, 0]
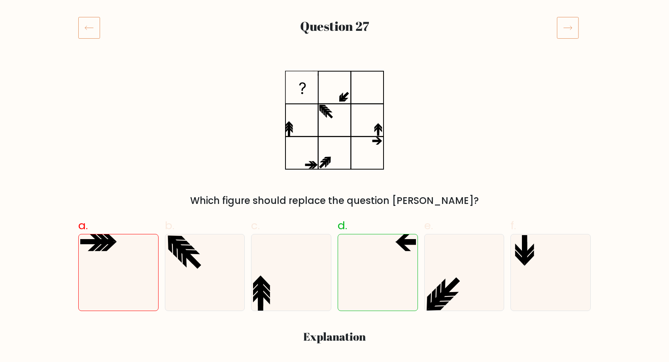
scroll to position [97, 0]
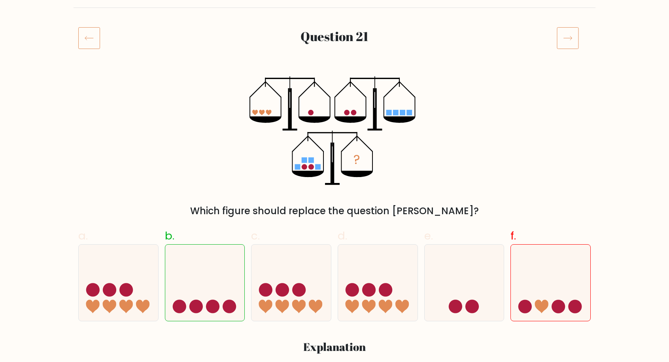
scroll to position [73, 0]
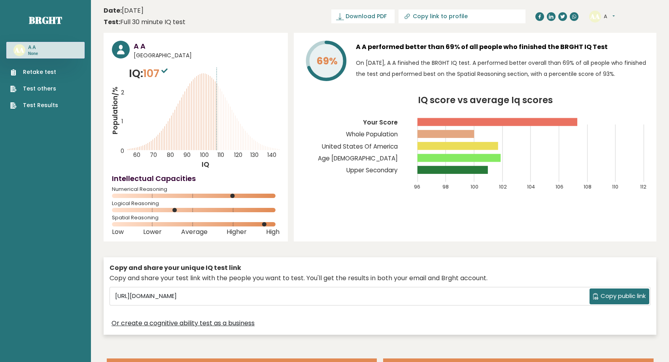
click at [335, 127] on icon "IQ score vs average Iq scores 96 98 100 102 104 106 108 110 112 Your Score Whol…" at bounding box center [475, 147] width 346 height 102
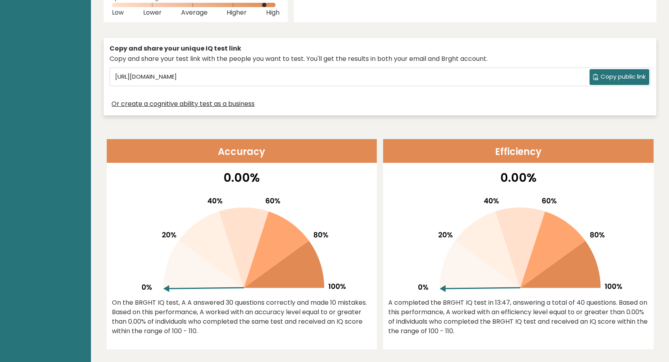
scroll to position [218, 0]
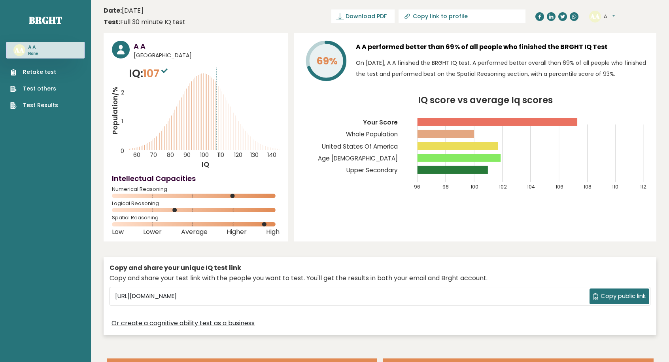
click at [40, 85] on link "Test others" at bounding box center [34, 89] width 48 height 8
click at [40, 102] on link "Test Results" at bounding box center [34, 105] width 48 height 8
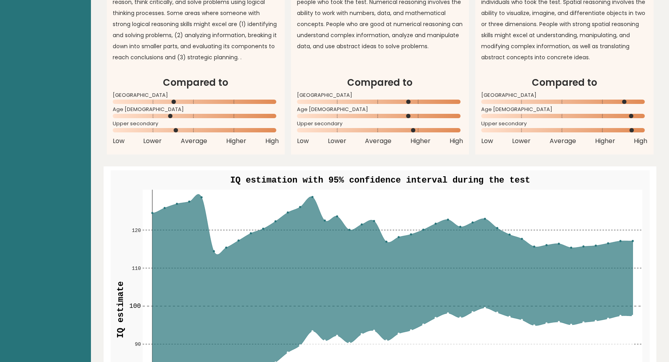
scroll to position [742, 0]
drag, startPoint x: 323, startPoint y: 176, endPoint x: 392, endPoint y: 175, distance: 68.8
click at [392, 175] on text "IQ estimation with 95% confidence interval during the test" at bounding box center [380, 180] width 300 height 10
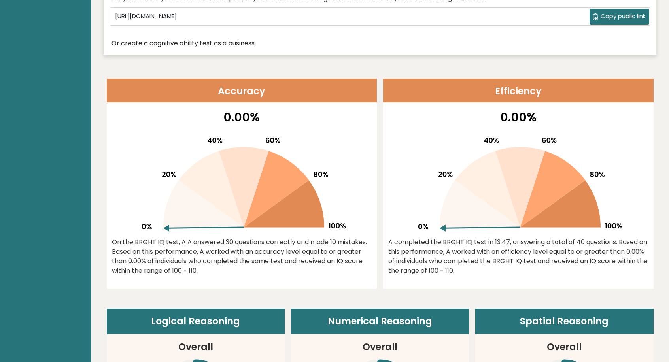
scroll to position [280, 0]
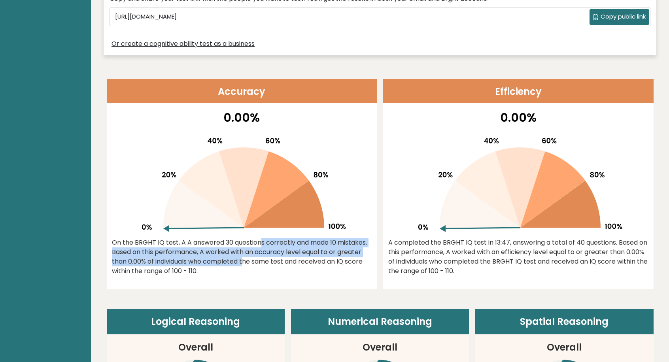
drag, startPoint x: 206, startPoint y: 242, endPoint x: 186, endPoint y: 265, distance: 30.0
click at [186, 265] on div "On the BRGHT IQ test, A A answered 30 questions correctly and made 10 mistakes.…" at bounding box center [242, 257] width 260 height 38
drag, startPoint x: 190, startPoint y: 270, endPoint x: 175, endPoint y: 247, distance: 27.4
click at [175, 247] on div "On the BRGHT IQ test, A A answered 30 questions correctly and made 10 mistakes.…" at bounding box center [242, 257] width 260 height 38
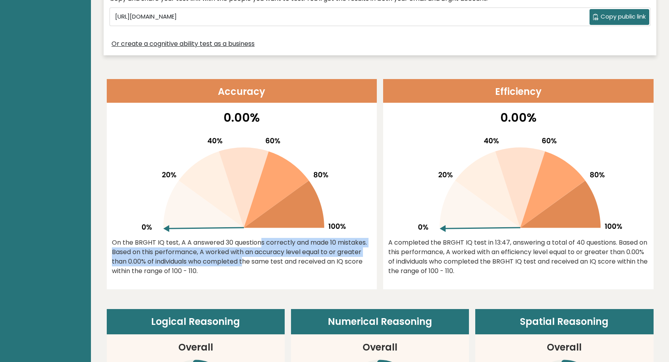
click at [175, 247] on div "On the BRGHT IQ test, A A answered 30 questions correctly and made 10 mistakes.…" at bounding box center [242, 257] width 260 height 38
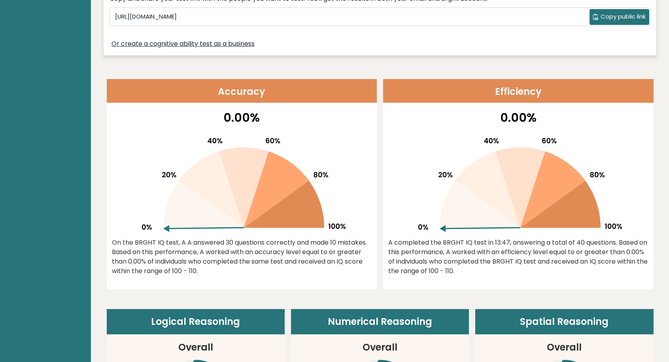
click at [160, 246] on div "On the BRGHT IQ test, A A answered 30 questions correctly and made 10 mistakes.…" at bounding box center [242, 257] width 260 height 38
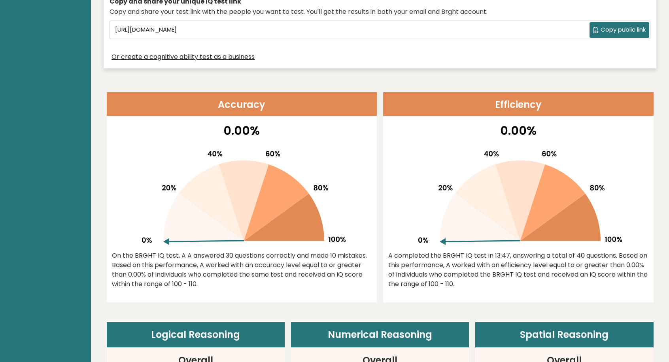
scroll to position [267, 0]
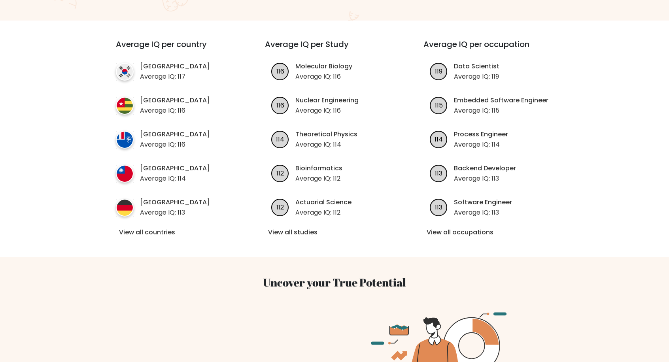
scroll to position [268, 0]
click at [140, 227] on link "View all countries" at bounding box center [176, 231] width 114 height 9
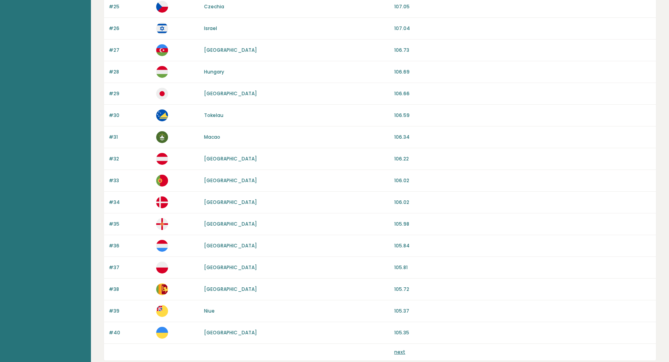
scroll to position [671, 0]
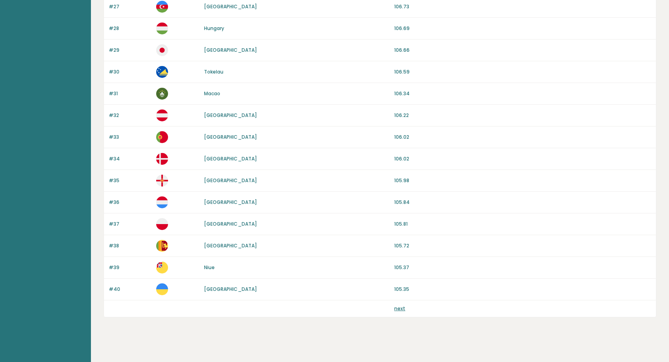
click at [402, 301] on div "next" at bounding box center [380, 309] width 552 height 17
click at [400, 305] on link "next" at bounding box center [399, 308] width 11 height 7
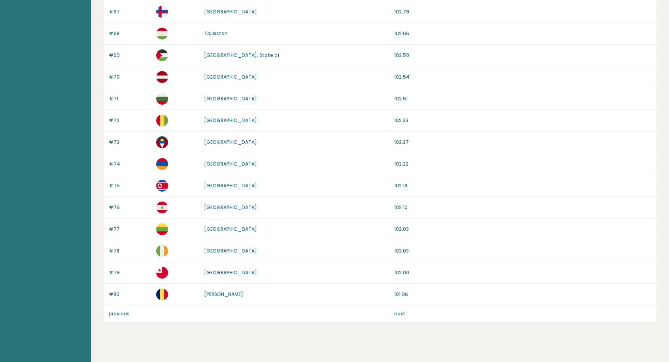
scroll to position [666, 0]
click at [405, 310] on div "next" at bounding box center [522, 313] width 257 height 7
click at [403, 310] on link "next" at bounding box center [399, 313] width 11 height 7
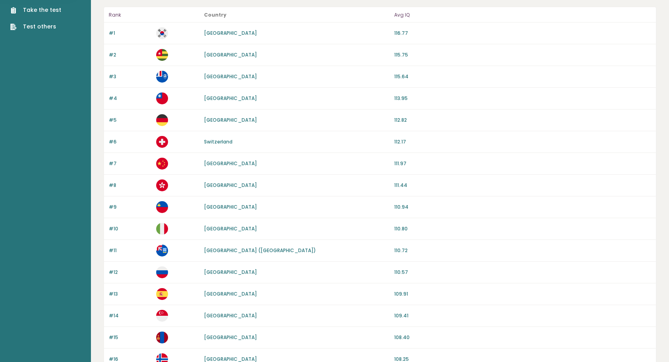
scroll to position [78, 0]
